Goal: Task Accomplishment & Management: Use online tool/utility

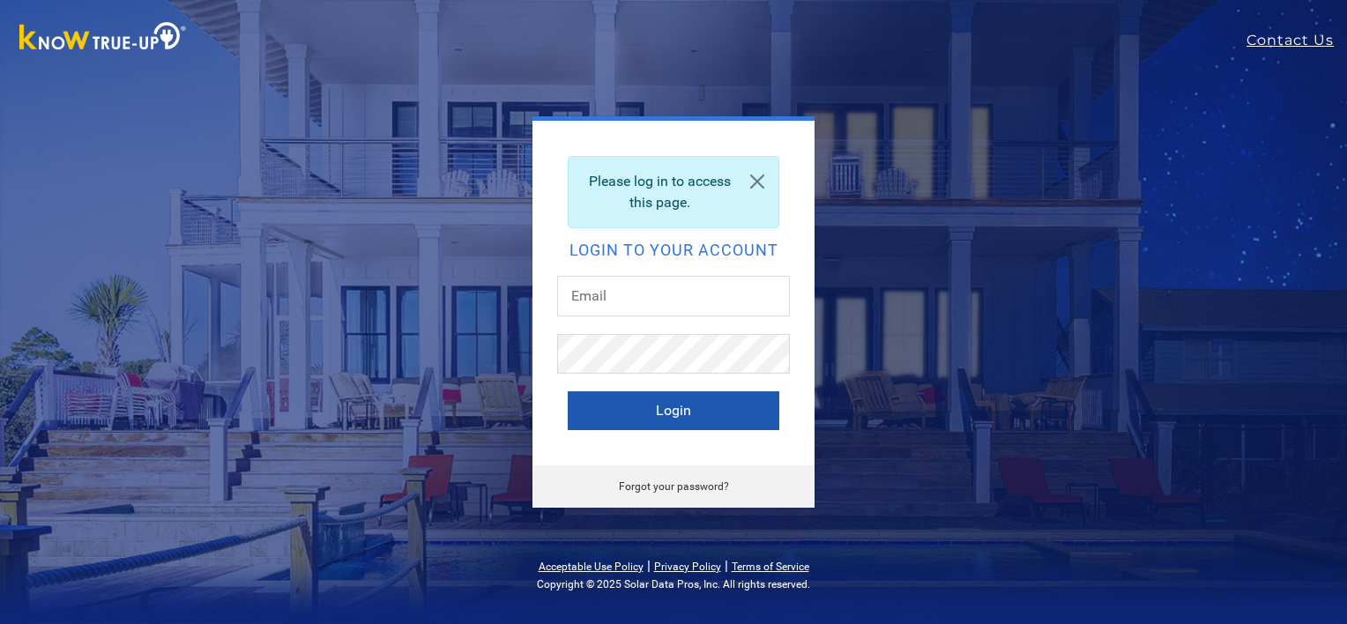
type input "[EMAIL_ADDRESS][DOMAIN_NAME]"
click at [672, 415] on button "Login" at bounding box center [674, 411] width 212 height 39
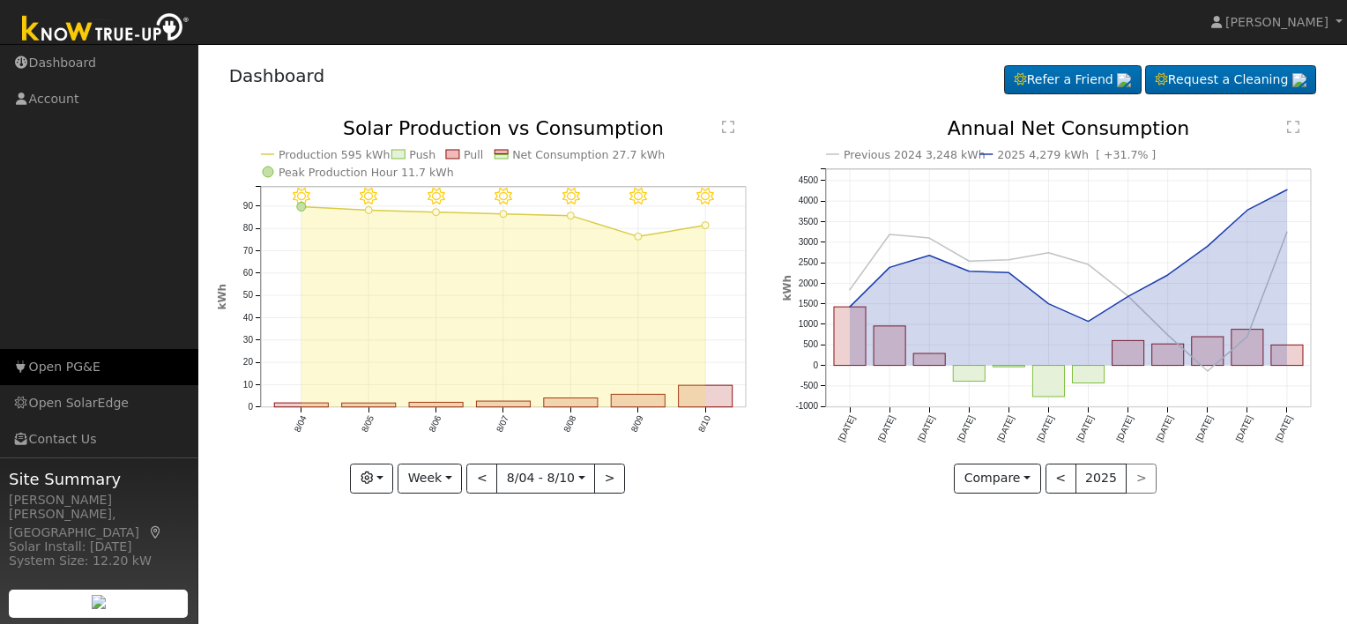
click at [74, 366] on link "Open PG&E" at bounding box center [99, 367] width 198 height 36
click at [751, 91] on div "Dashboard Refer a Friend Request a Cleaning Refer a Friend" at bounding box center [773, 80] width 1113 height 54
click at [92, 361] on link "Open PG&E" at bounding box center [99, 367] width 198 height 36
